Goal: Find specific page/section: Find specific page/section

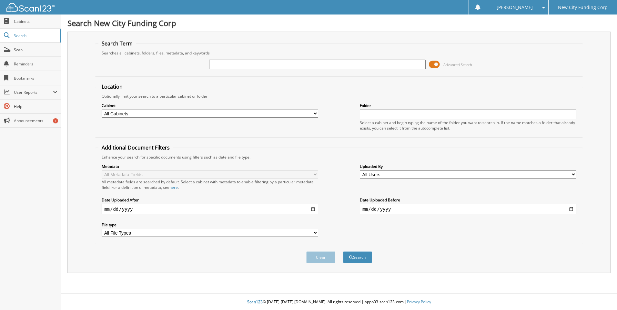
click at [247, 63] on input "text" at bounding box center [317, 65] width 217 height 10
type input "343155"
click at [343, 252] on button "Search" at bounding box center [357, 258] width 29 height 12
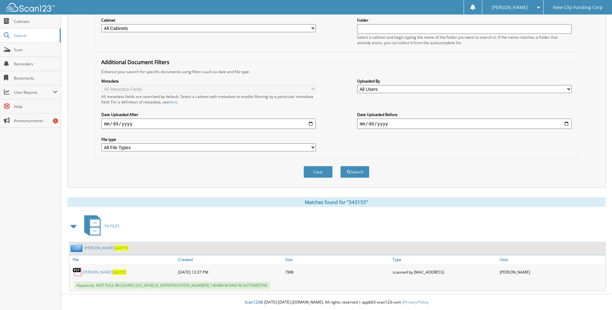
scroll to position [86, 0]
click at [98, 272] on link "GEORGE DUNBAR 343155" at bounding box center [104, 271] width 44 height 5
